Goal: Transaction & Acquisition: Purchase product/service

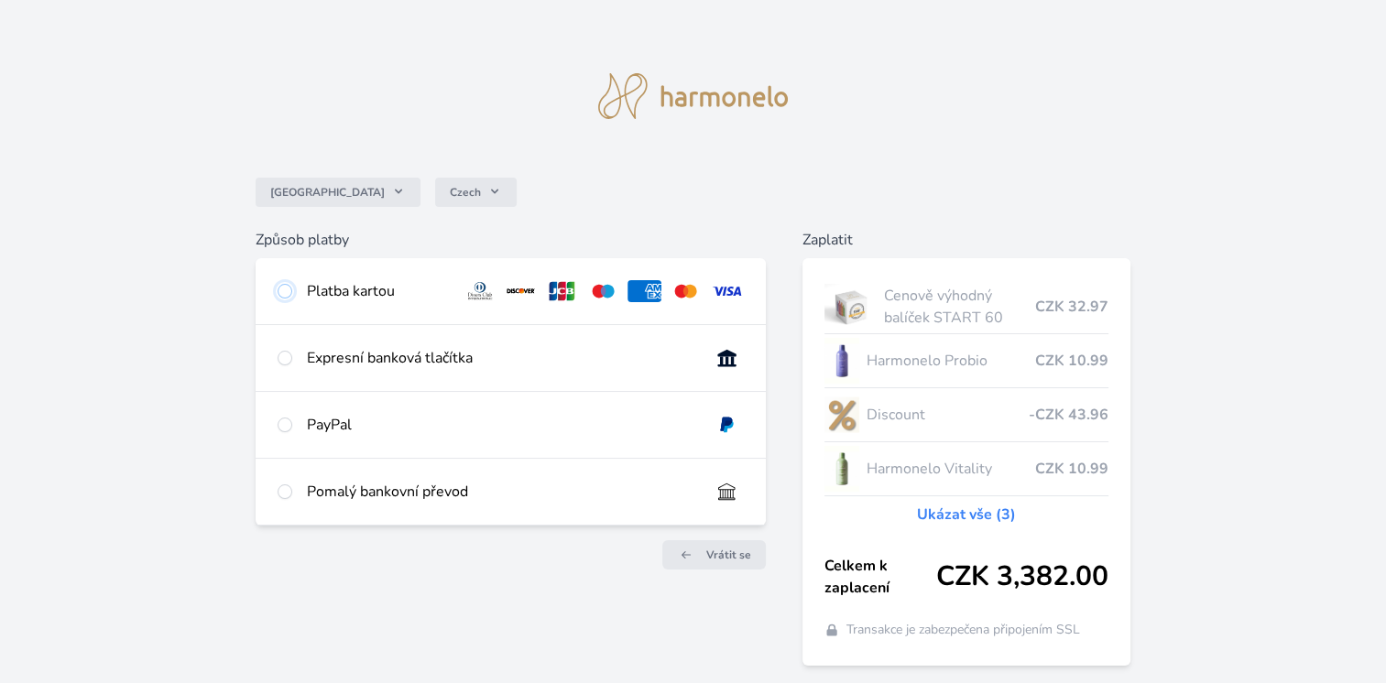
click at [285, 293] on input "radio" at bounding box center [284, 291] width 15 height 15
radio input "true"
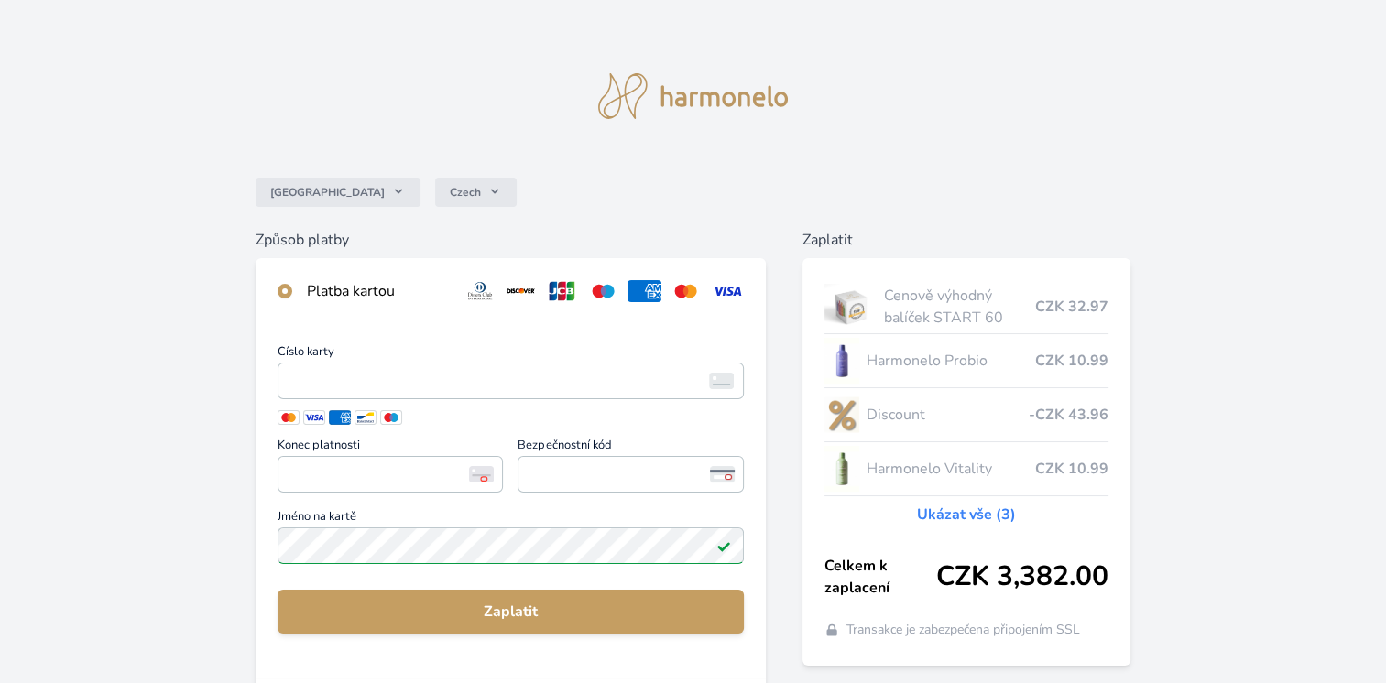
click at [1322, 254] on div "Česko Czech Způsob platby Platba kartou Číslo karty <p>Your browser does not su…" at bounding box center [693, 487] width 1386 height 974
click at [674, 364] on span "<p>Your browser does not support iframes.</p>" at bounding box center [510, 381] width 466 height 37
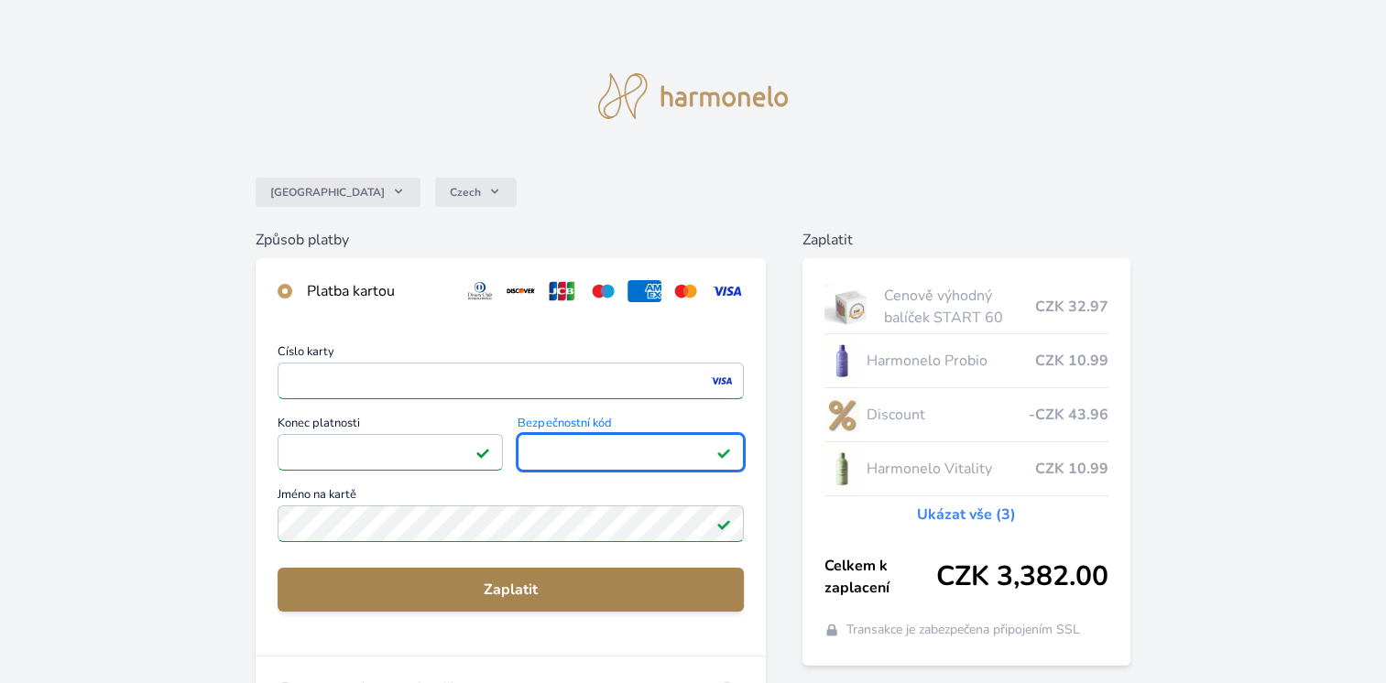
click at [560, 590] on span "Zaplatit" at bounding box center [510, 590] width 437 height 22
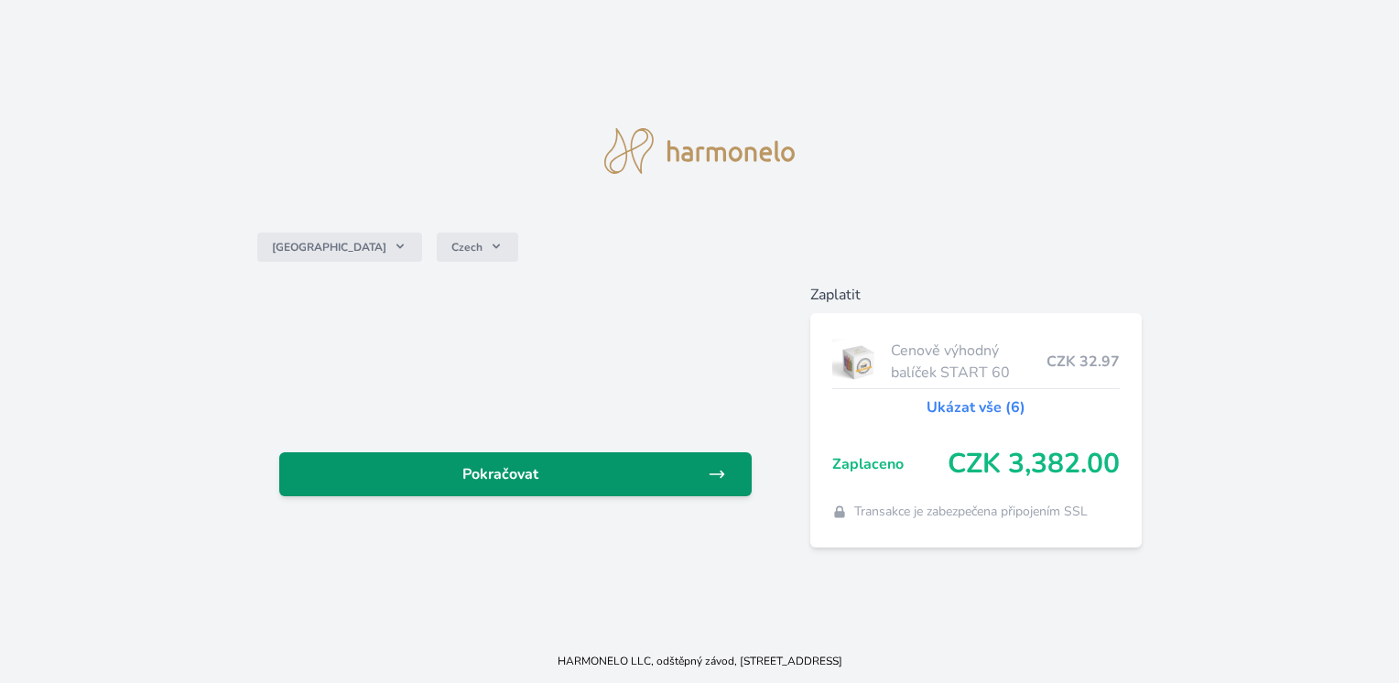
click at [515, 463] on span "Pokračovat" at bounding box center [500, 474] width 413 height 22
